Goal: Task Accomplishment & Management: Manage account settings

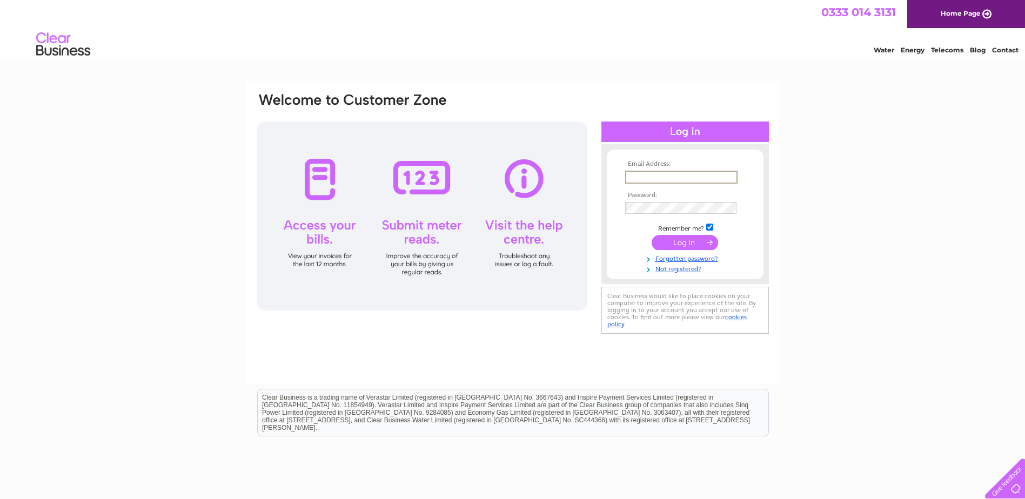
click at [639, 177] on input "text" at bounding box center [681, 177] width 112 height 13
type input "gordon@victorias.freeserve.co.uk"
click at [687, 239] on input "submit" at bounding box center [685, 242] width 66 height 15
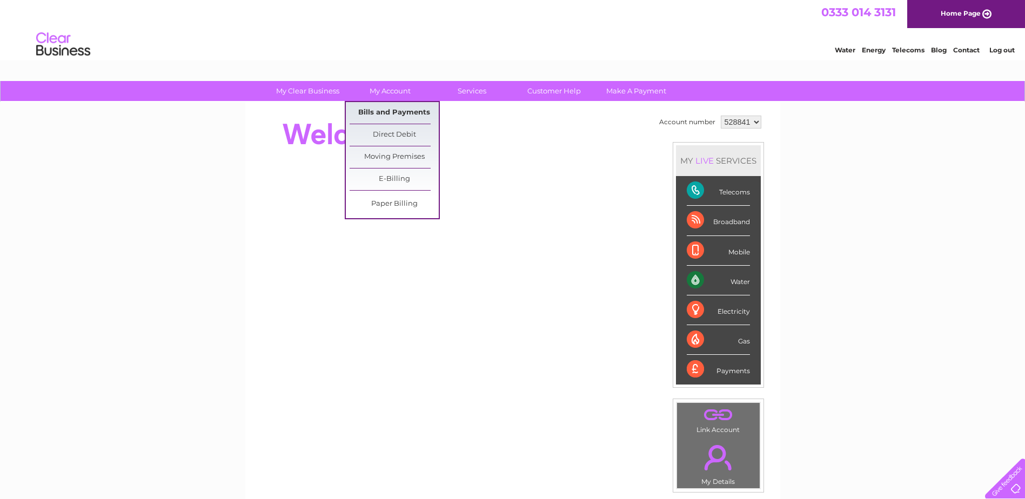
click at [385, 111] on link "Bills and Payments" at bounding box center [394, 113] width 89 height 22
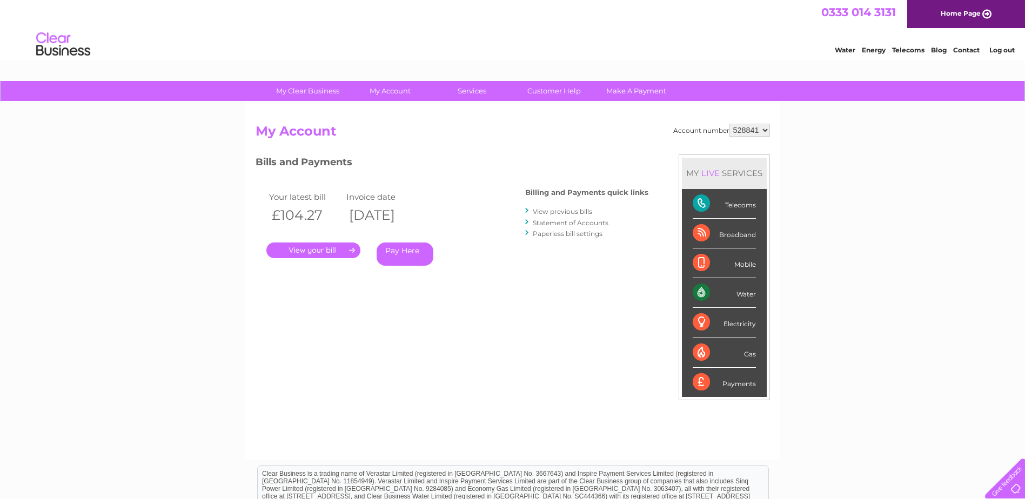
click at [312, 249] on link "." at bounding box center [314, 251] width 94 height 16
